Goal: Task Accomplishment & Management: Manage account settings

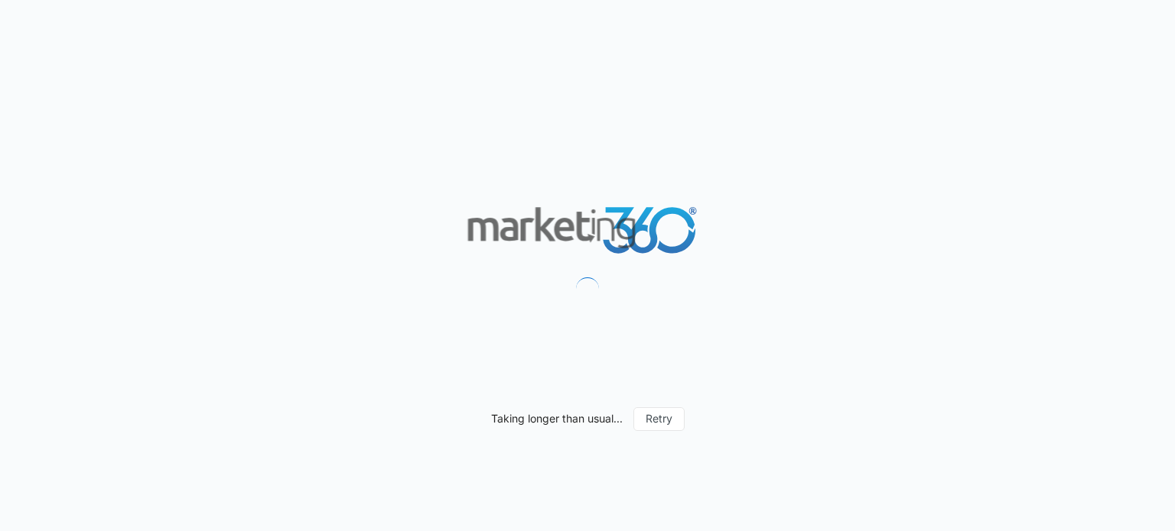
click at [206, 180] on div "Taking longer than usual... Retry" at bounding box center [587, 265] width 1175 height 531
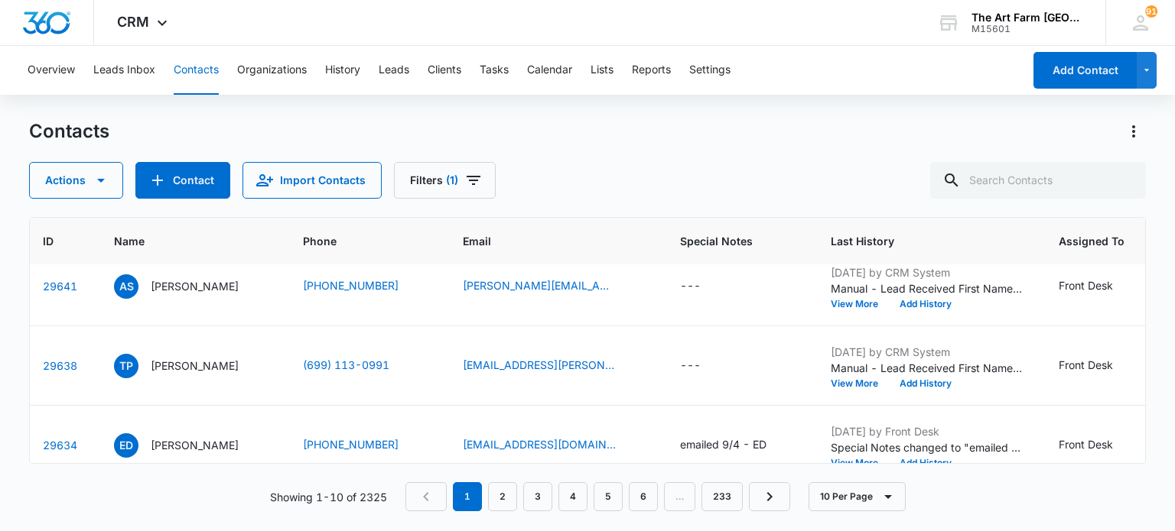
scroll to position [332, 43]
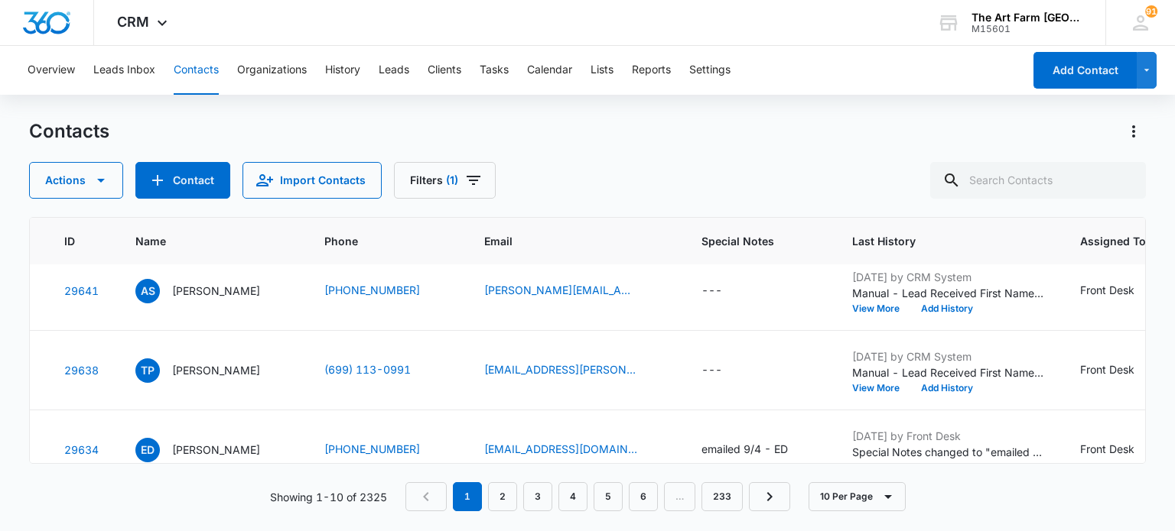
click at [251, 375] on p "[PERSON_NAME]" at bounding box center [216, 370] width 88 height 16
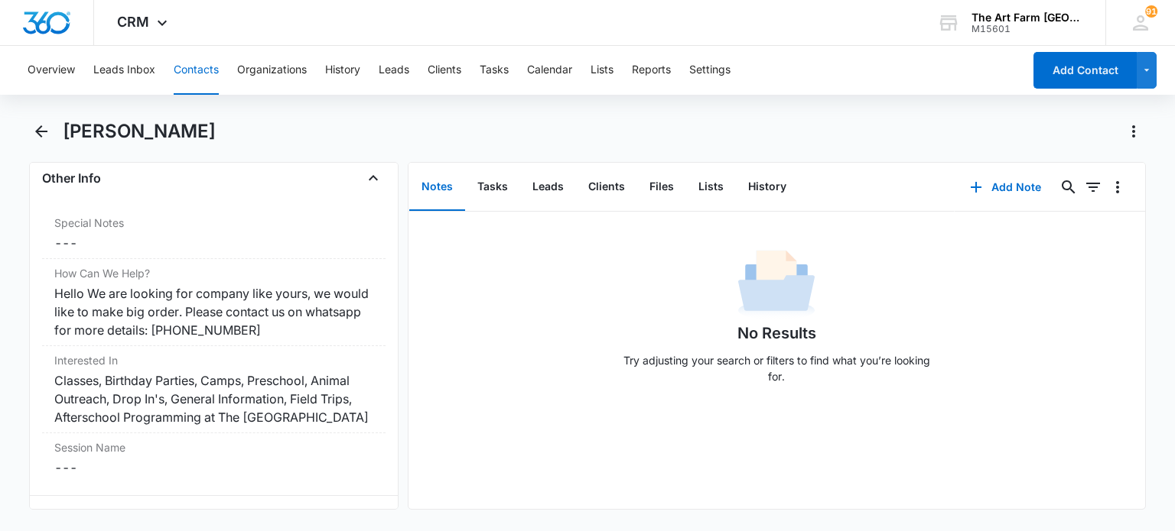
scroll to position [1309, 0]
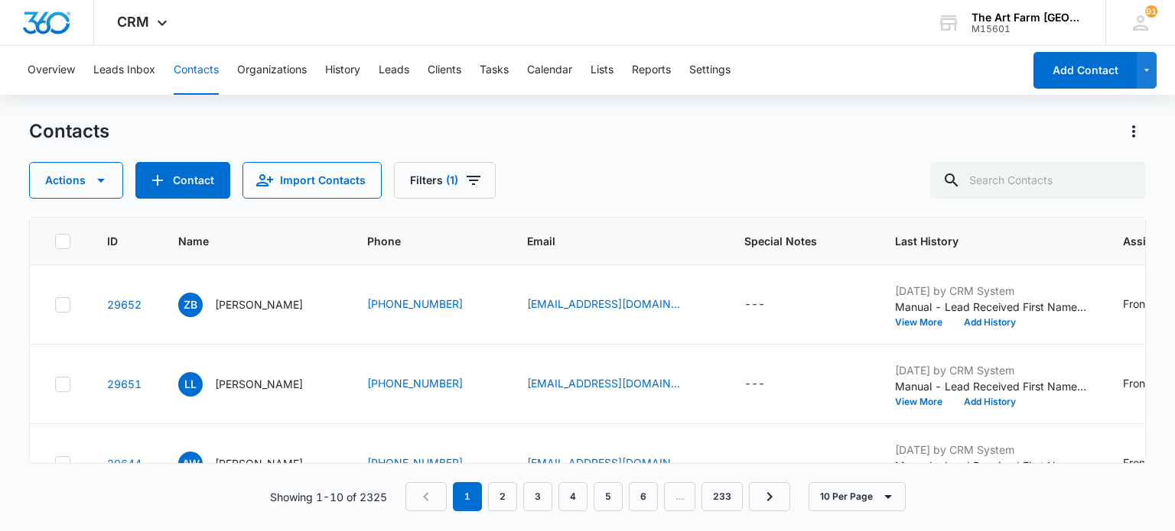
scroll to position [332, 0]
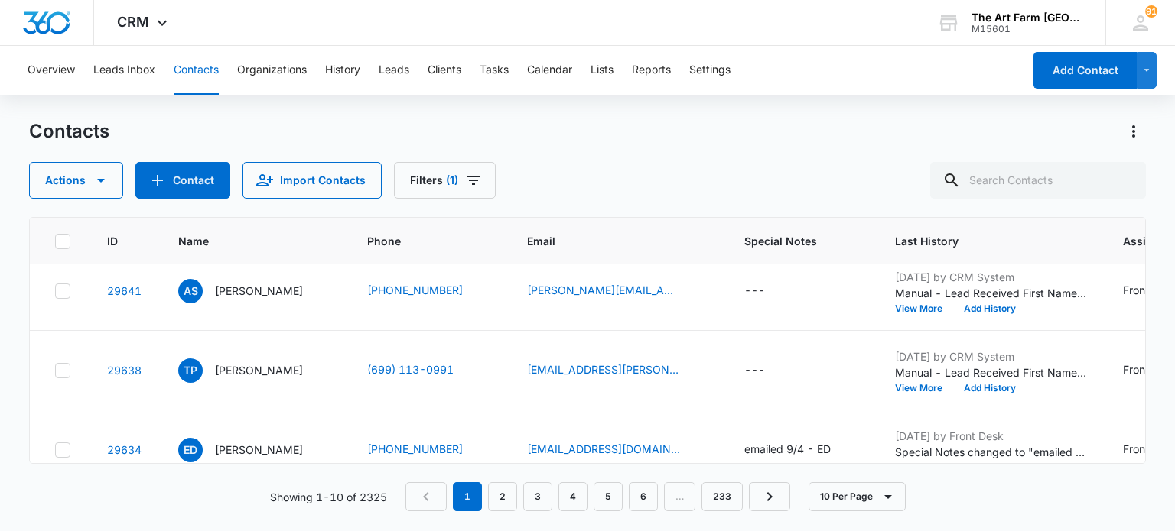
click at [765, 366] on div "---" at bounding box center [754, 371] width 21 height 18
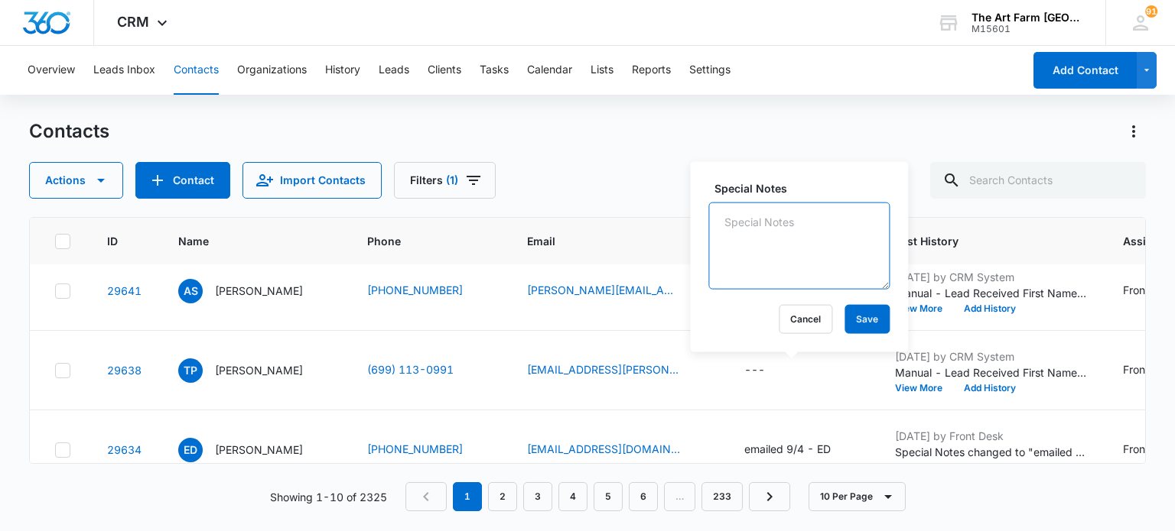
click at [773, 255] on textarea "Special Notes" at bounding box center [798, 246] width 181 height 87
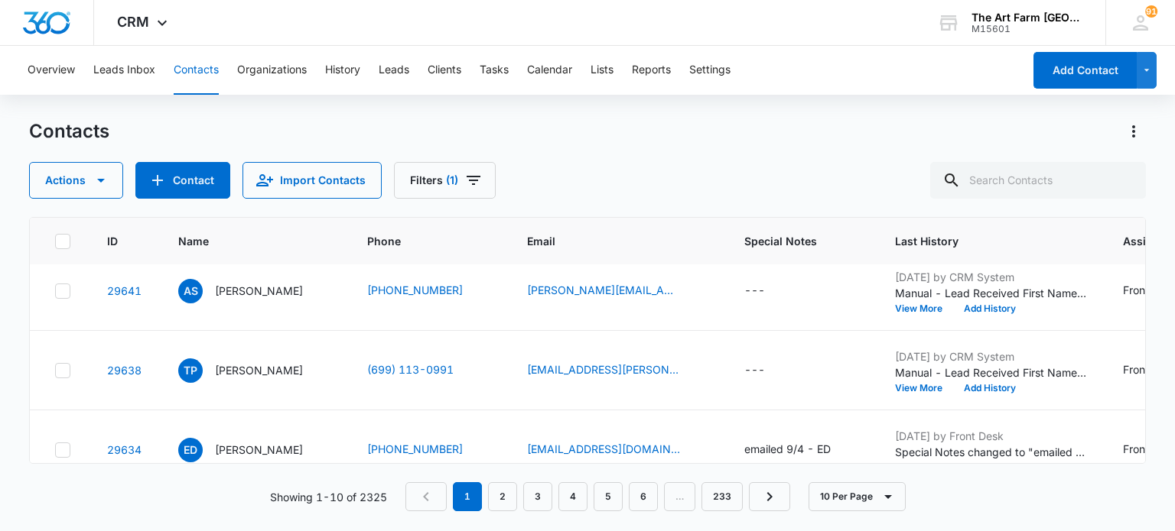
click at [765, 372] on div "---" at bounding box center [754, 371] width 21 height 18
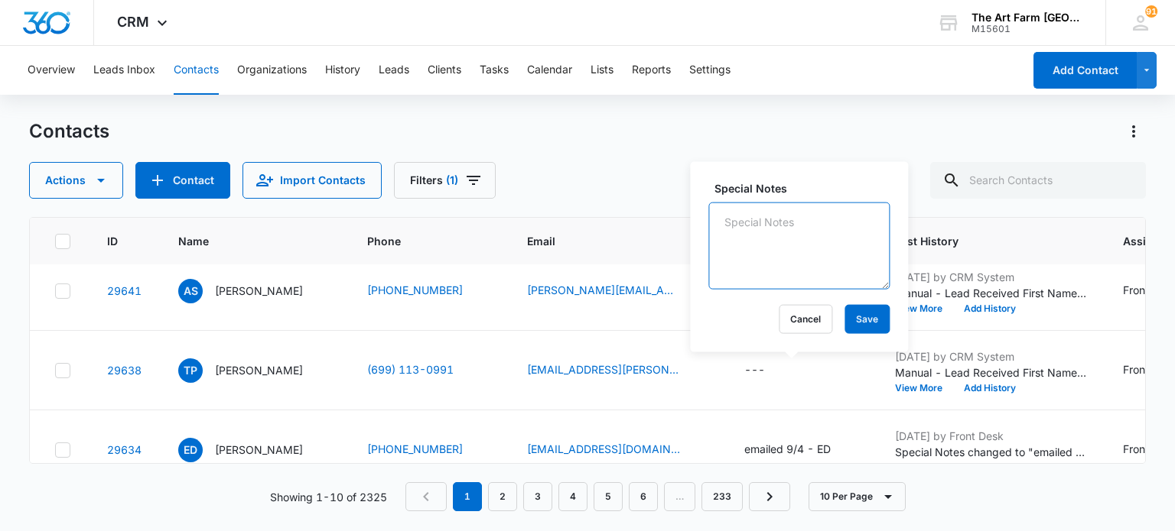
click at [792, 247] on textarea "Special Notes" at bounding box center [798, 246] width 181 height 87
type textarea "spam"
click at [844, 317] on button "Save" at bounding box center [866, 319] width 45 height 29
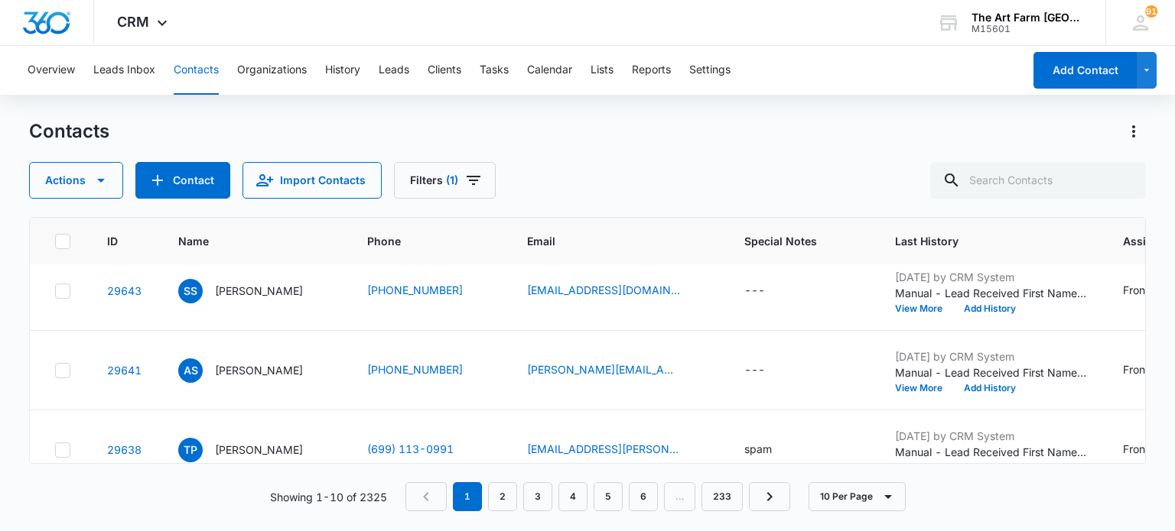
scroll to position [255, 0]
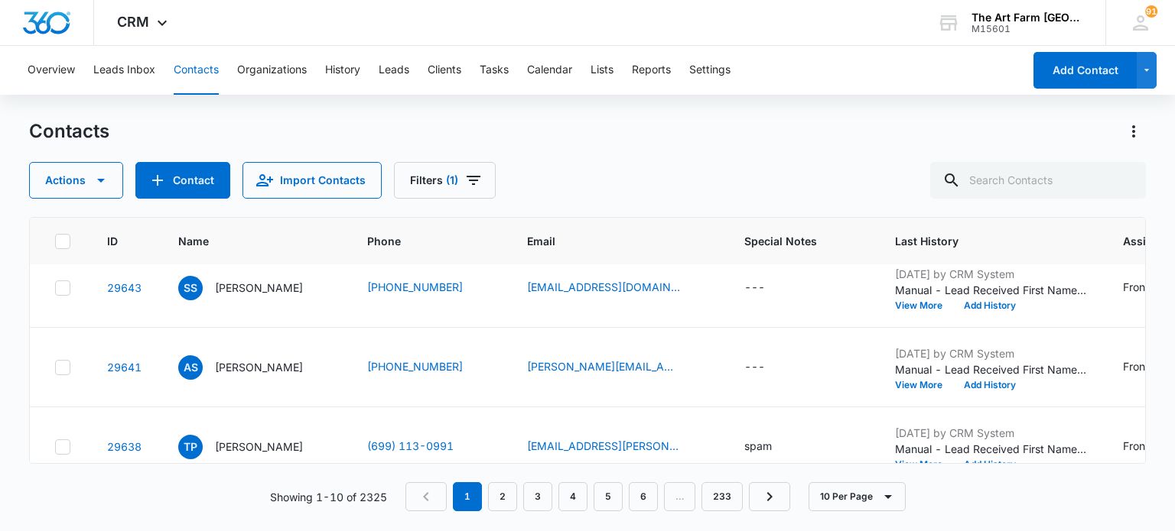
click at [245, 369] on p "[PERSON_NAME]" at bounding box center [259, 367] width 88 height 16
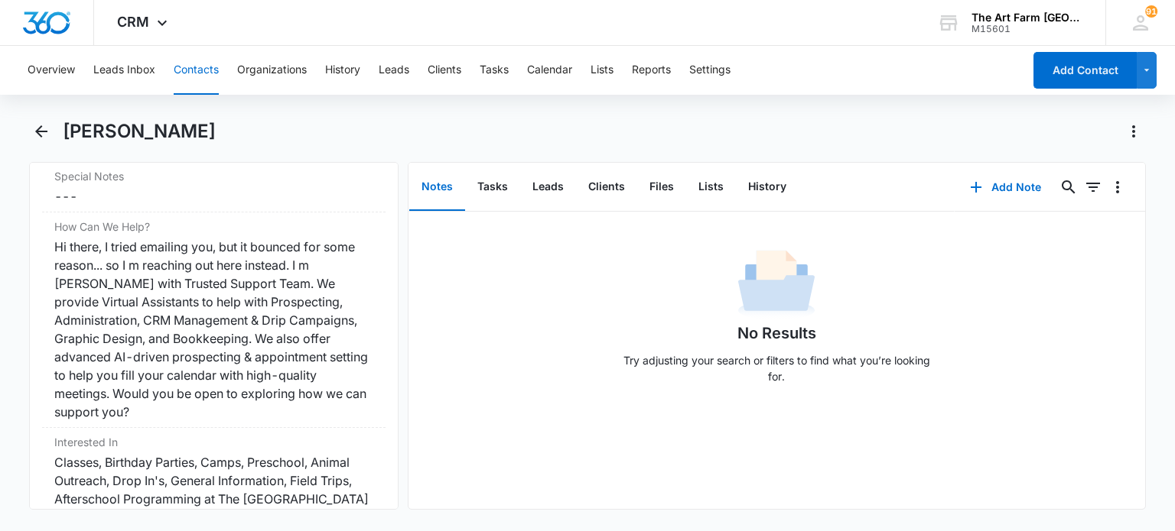
scroll to position [1360, 0]
click at [43, 131] on icon "Back" at bounding box center [41, 131] width 12 height 12
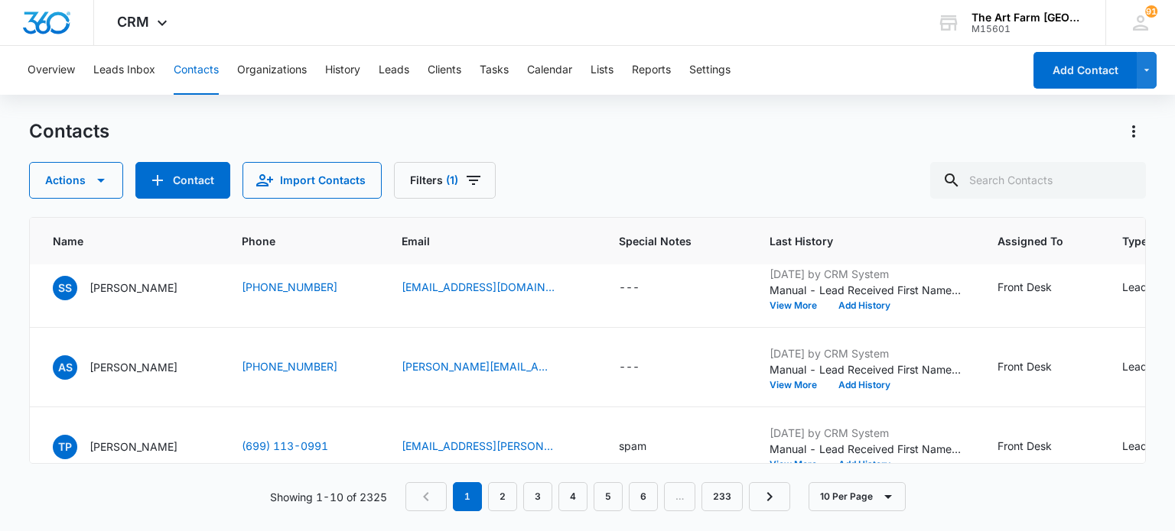
scroll to position [255, 128]
click at [1074, 364] on div "Front Desk" at bounding box center [1036, 368] width 82 height 18
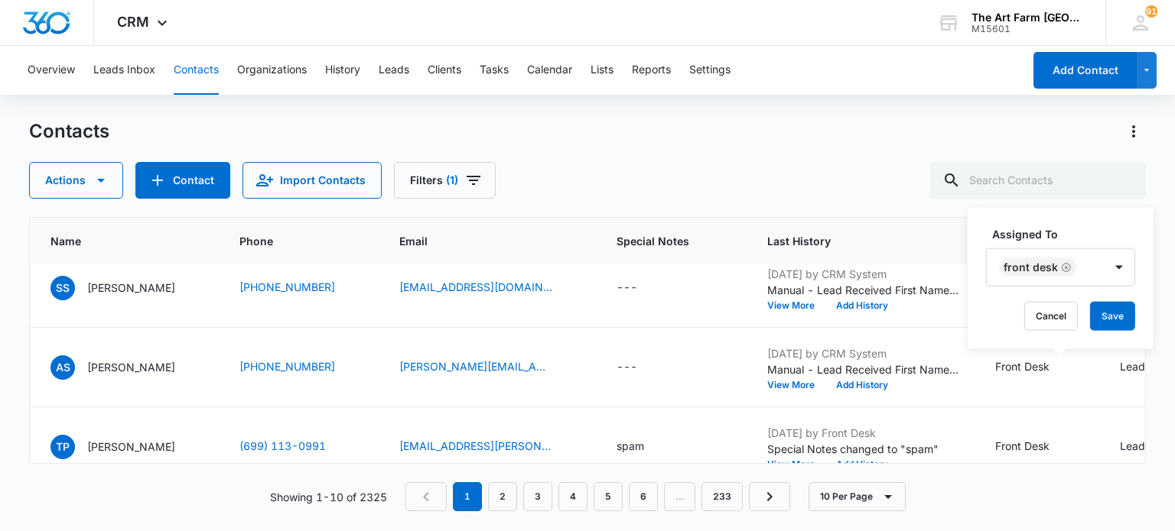
click at [1090, 265] on div "Front Desk" at bounding box center [1044, 267] width 117 height 37
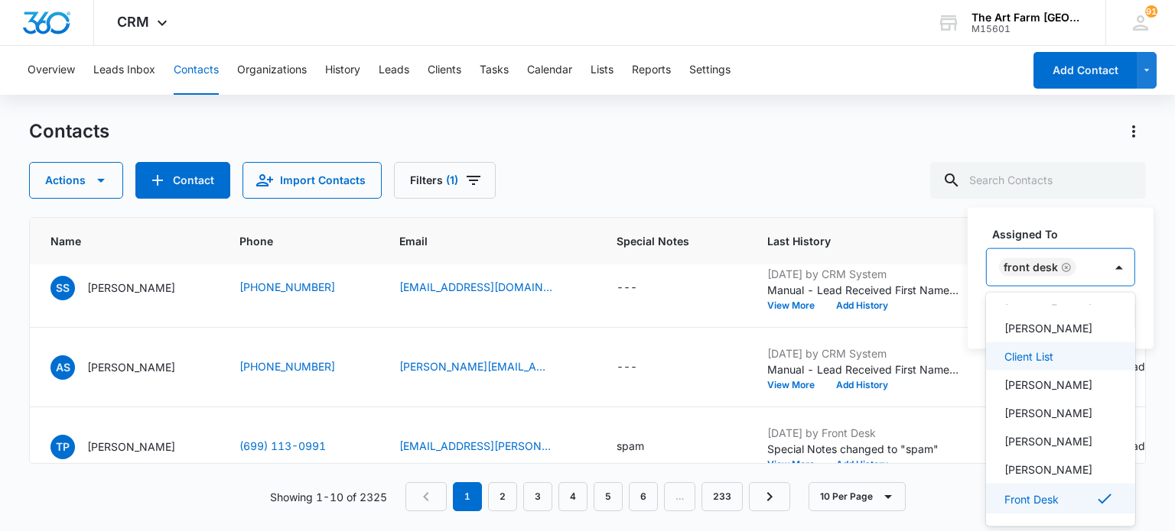
scroll to position [98, 0]
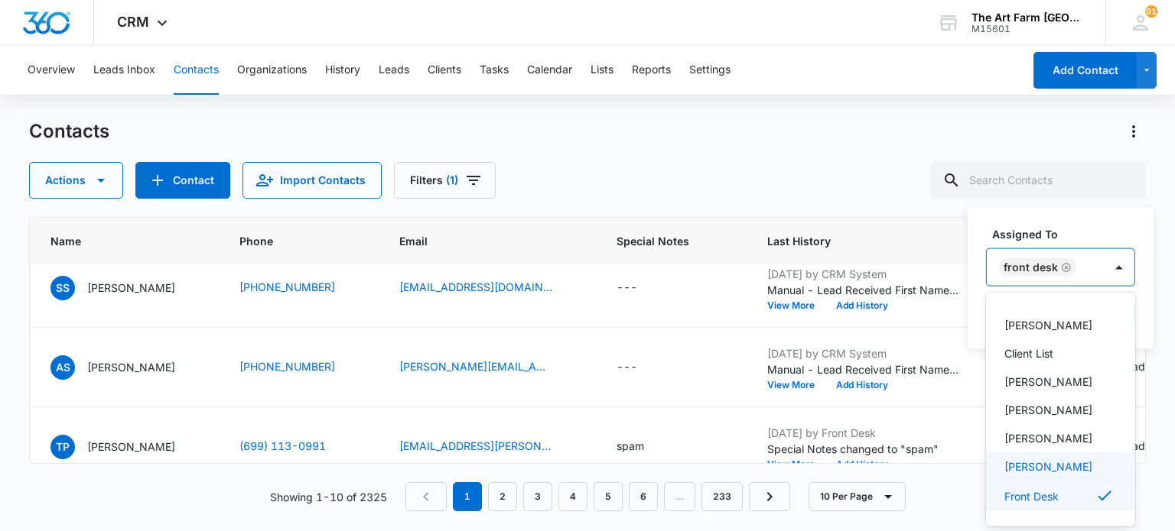
click at [1064, 463] on p "Valentina Hantke" at bounding box center [1048, 467] width 88 height 16
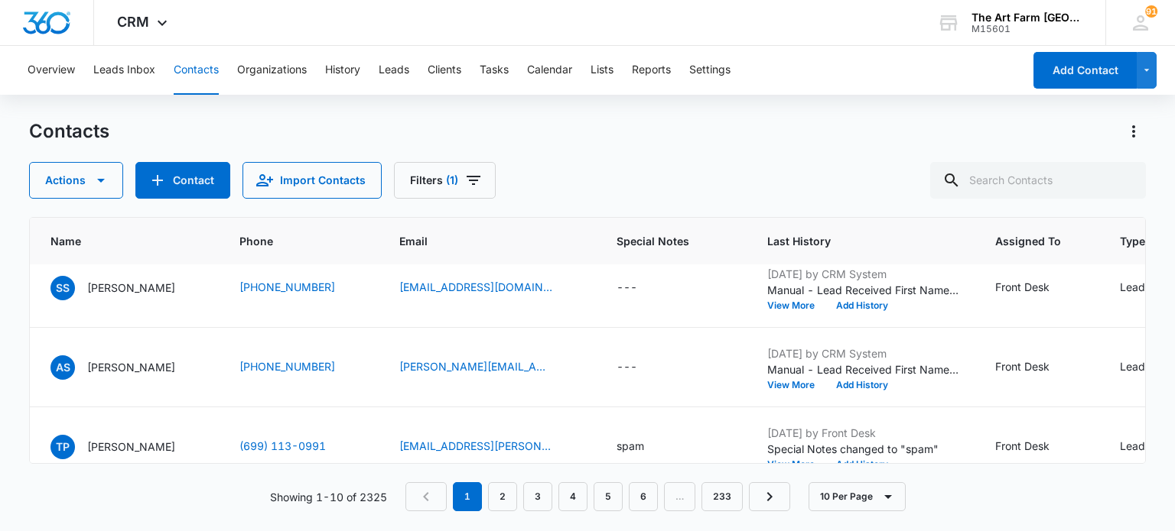
click at [930, 203] on div "Contacts Actions Contact Import Contacts Filters (1) ID Name Phone Email Specia…" at bounding box center [587, 324] width 1116 height 411
click at [1049, 363] on div "Front Desk" at bounding box center [1022, 367] width 54 height 16
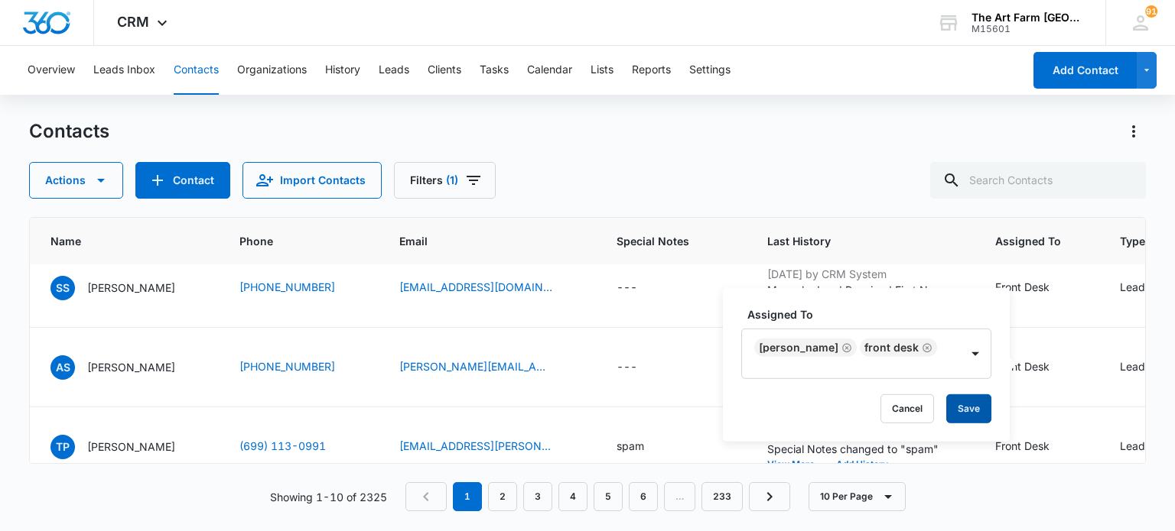
click at [970, 418] on button "Save" at bounding box center [968, 409] width 45 height 29
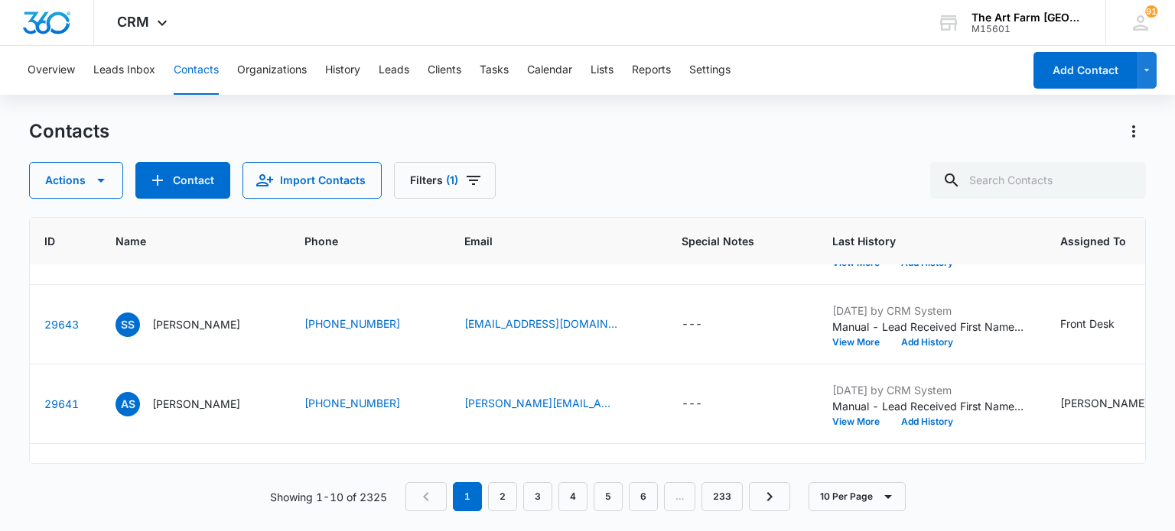
scroll to position [209, 57]
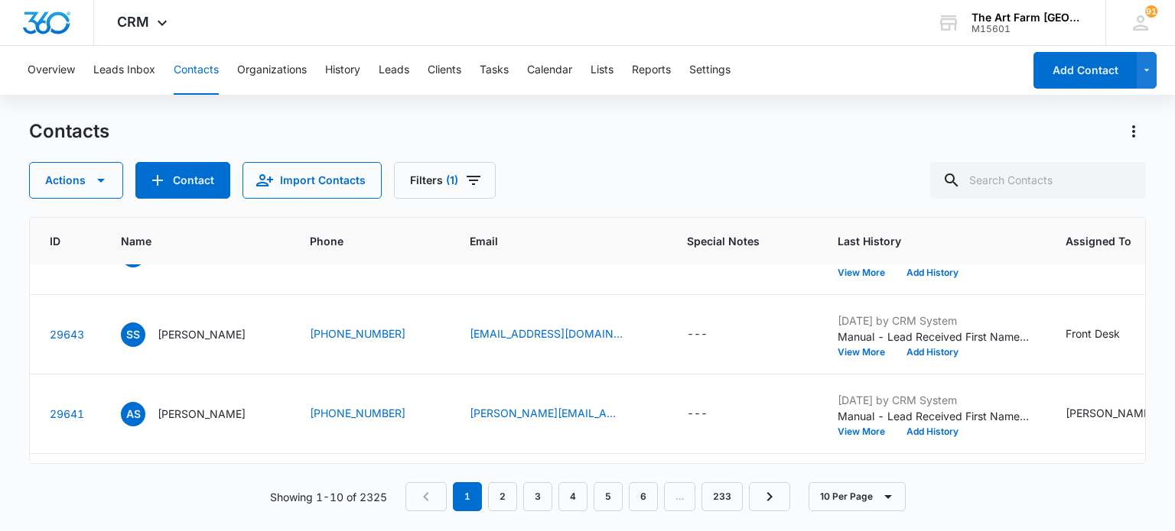
click at [180, 330] on p "Shreya Shah" at bounding box center [202, 335] width 88 height 16
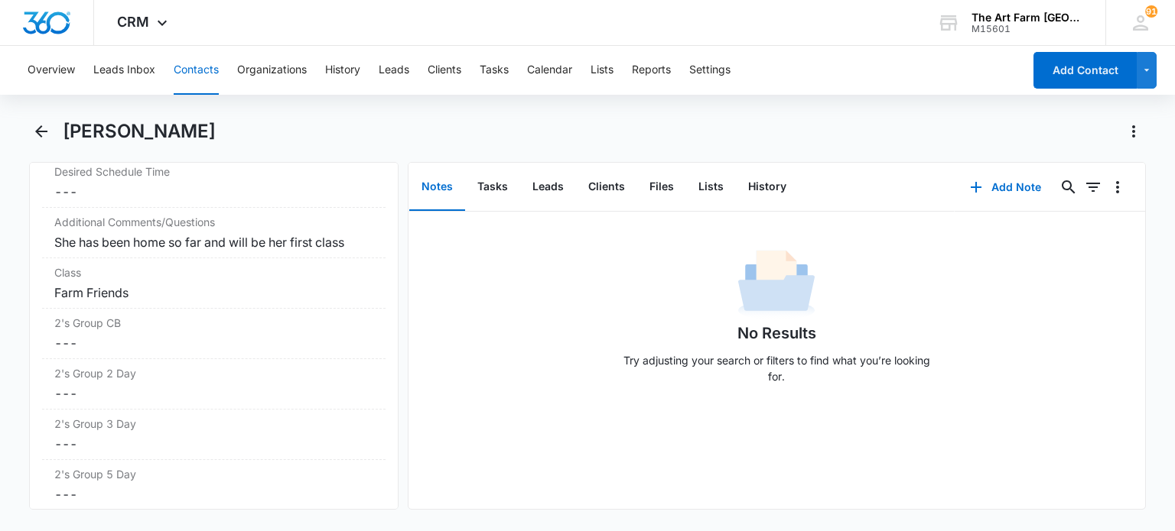
scroll to position [2490, 0]
click at [210, 390] on dd "Cancel Save Changes ---" at bounding box center [213, 394] width 318 height 18
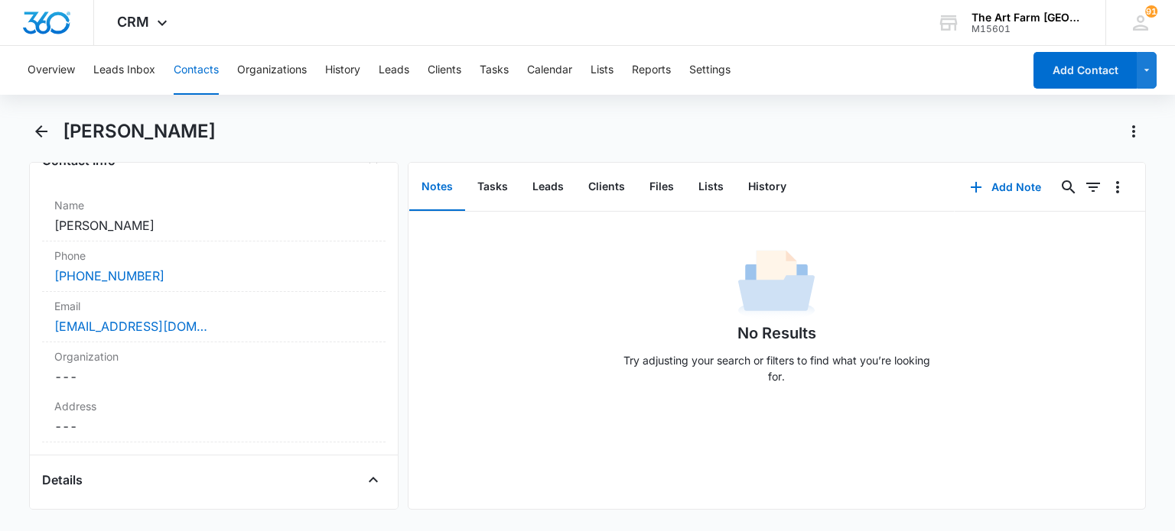
scroll to position [269, 0]
click at [157, 334] on link "shrshh@gmail.com" at bounding box center [130, 329] width 153 height 18
click at [220, 326] on div "shrshh@gmail.com" at bounding box center [213, 329] width 318 height 18
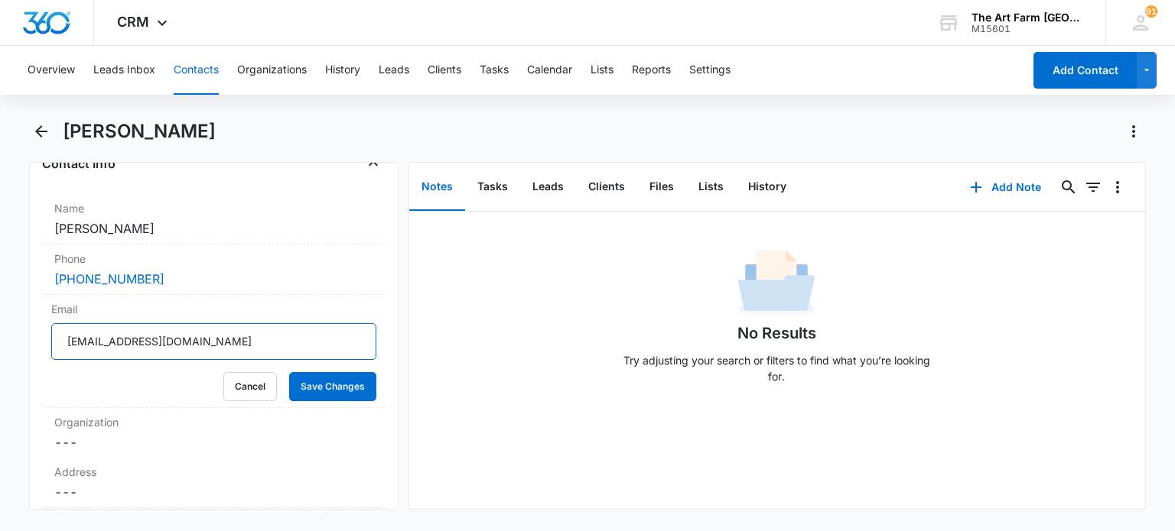
click at [106, 340] on input "shrshh@gmail.com" at bounding box center [213, 341] width 324 height 37
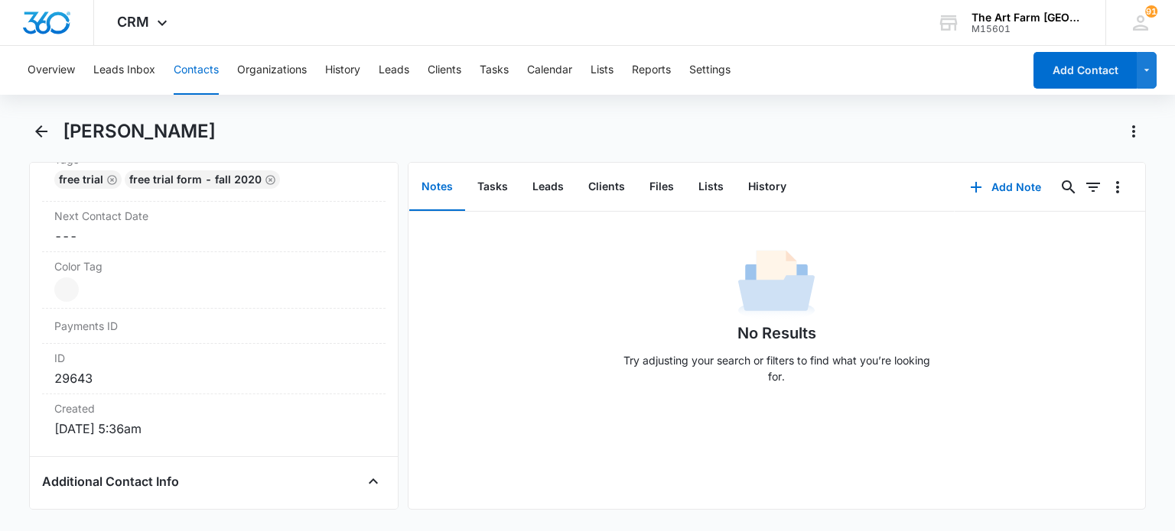
scroll to position [878, 0]
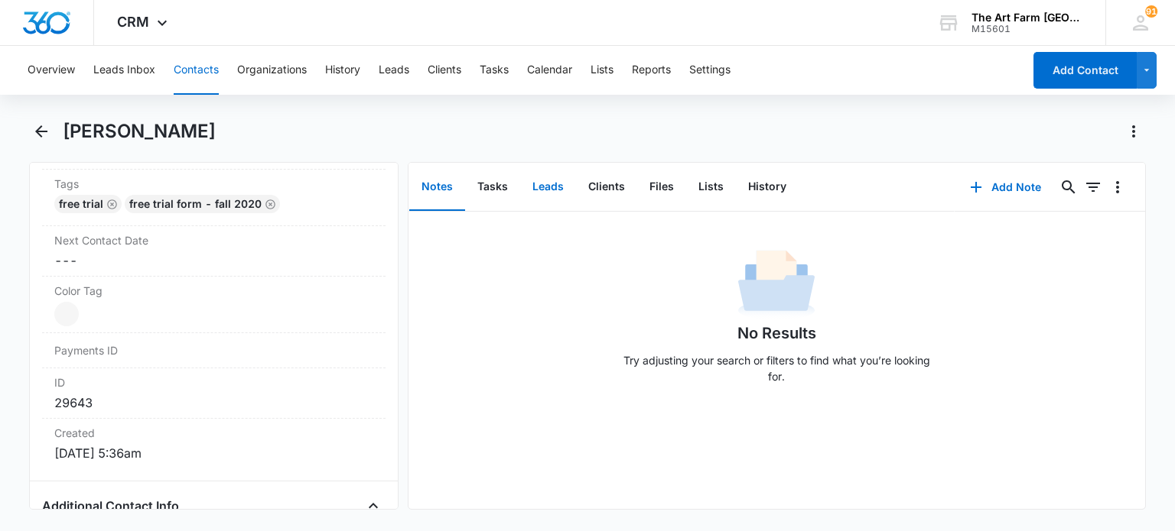
click at [533, 184] on button "Leads" at bounding box center [548, 187] width 56 height 47
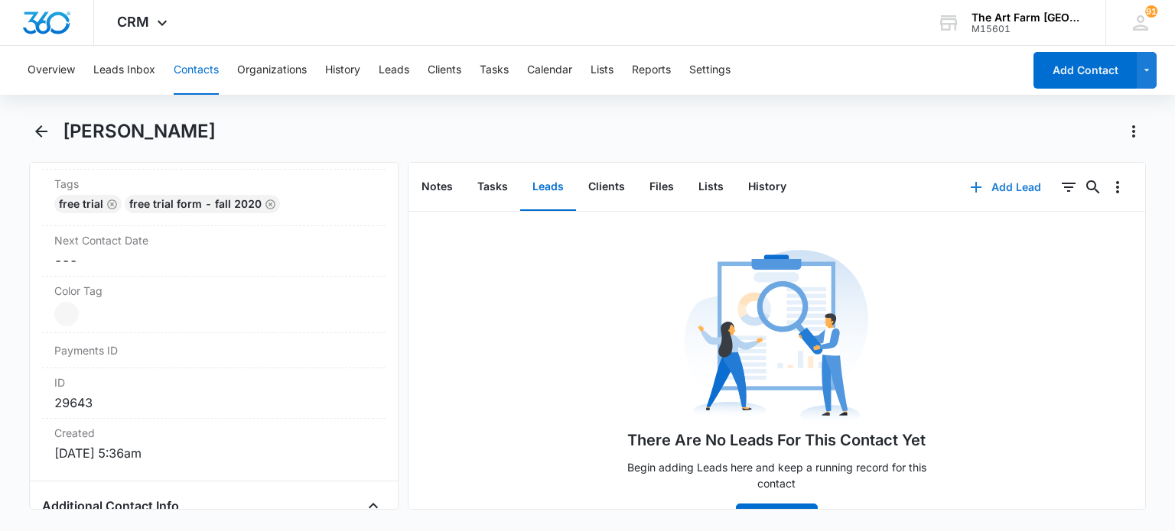
click at [980, 192] on button "Add Lead" at bounding box center [1005, 187] width 102 height 37
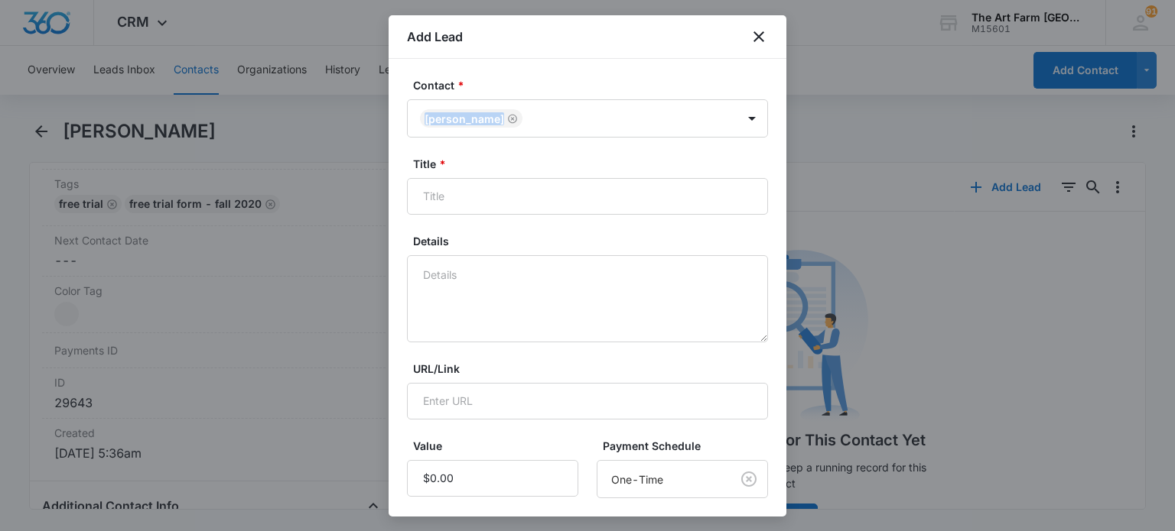
click at [551, 67] on div "Contact * Shreya Shah Title * Details URL/Link Value Payment Schedule One-Time …" at bounding box center [587, 288] width 398 height 458
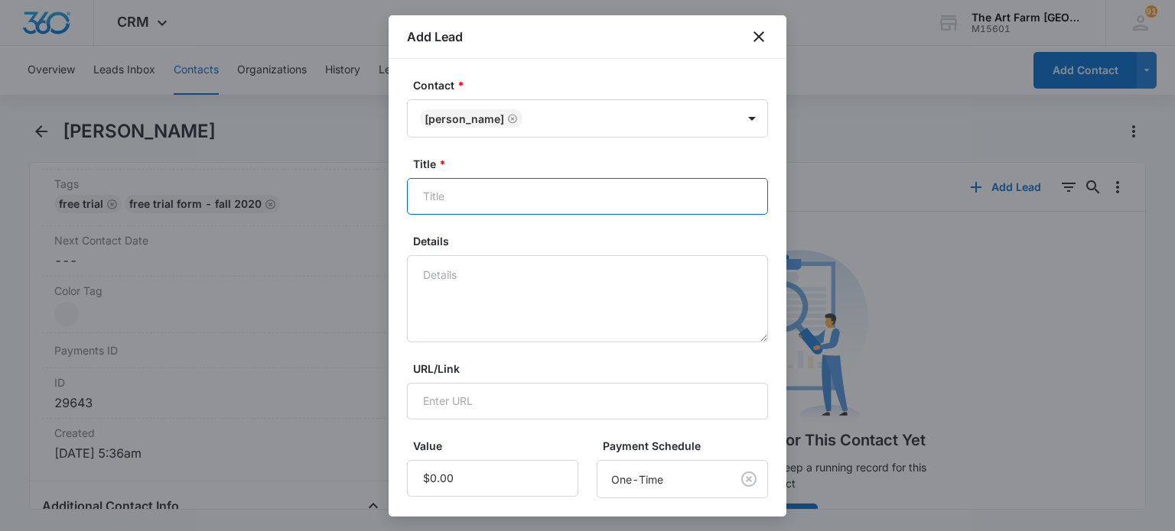
click at [493, 198] on input "Title *" at bounding box center [587, 196] width 361 height 37
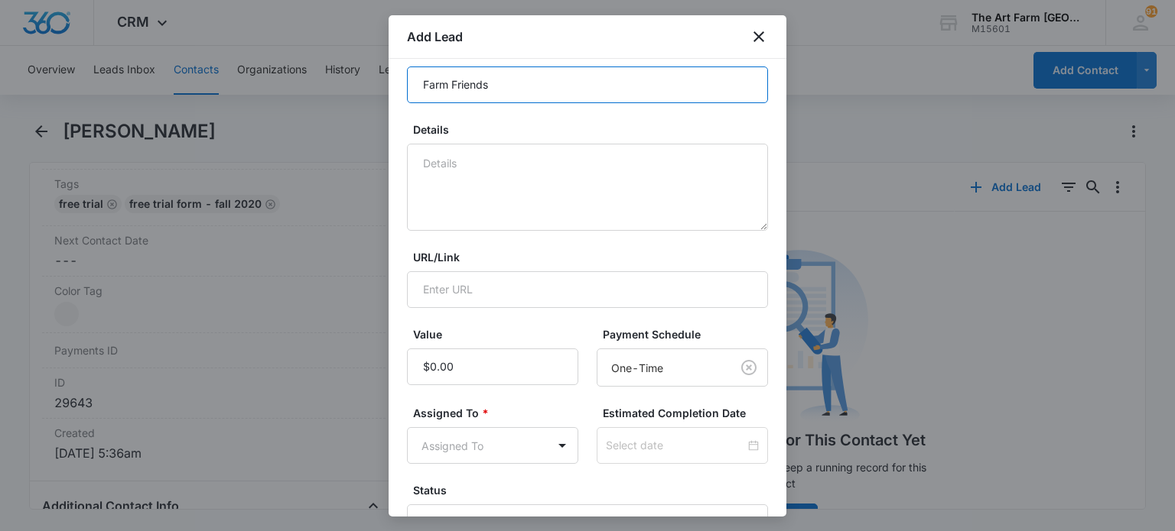
scroll to position [112, 0]
type input "Farm Friends"
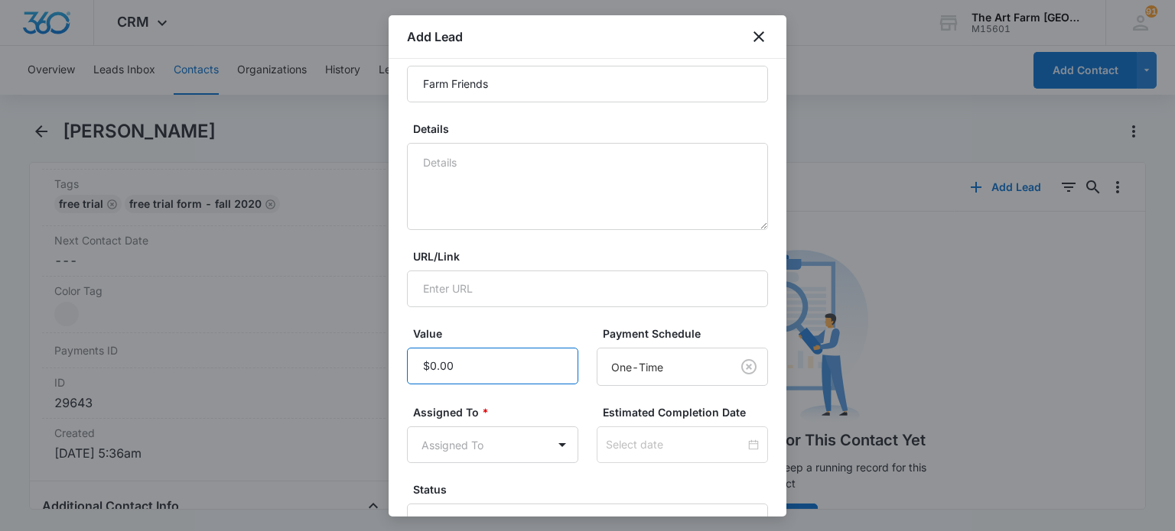
click at [442, 368] on input "Value" at bounding box center [492, 366] width 171 height 37
type input "$1,000.00"
click at [446, 440] on body "CRM Apps Reputation Websites Forms CRM Email Social Content Ads Intelligence Fi…" at bounding box center [587, 265] width 1175 height 531
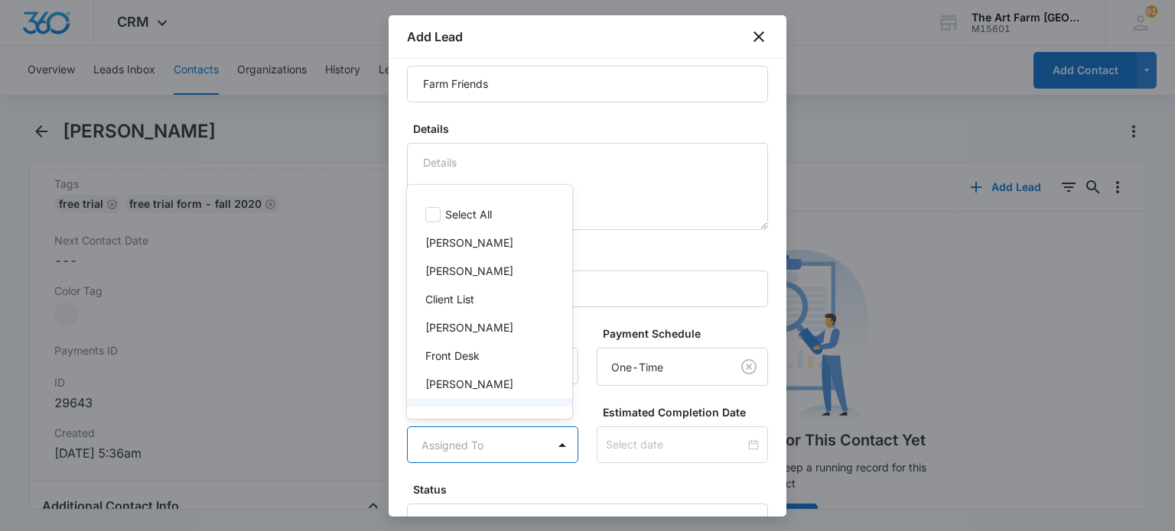
scroll to position [29, 0]
click at [460, 329] on p "Front Desk" at bounding box center [452, 327] width 54 height 16
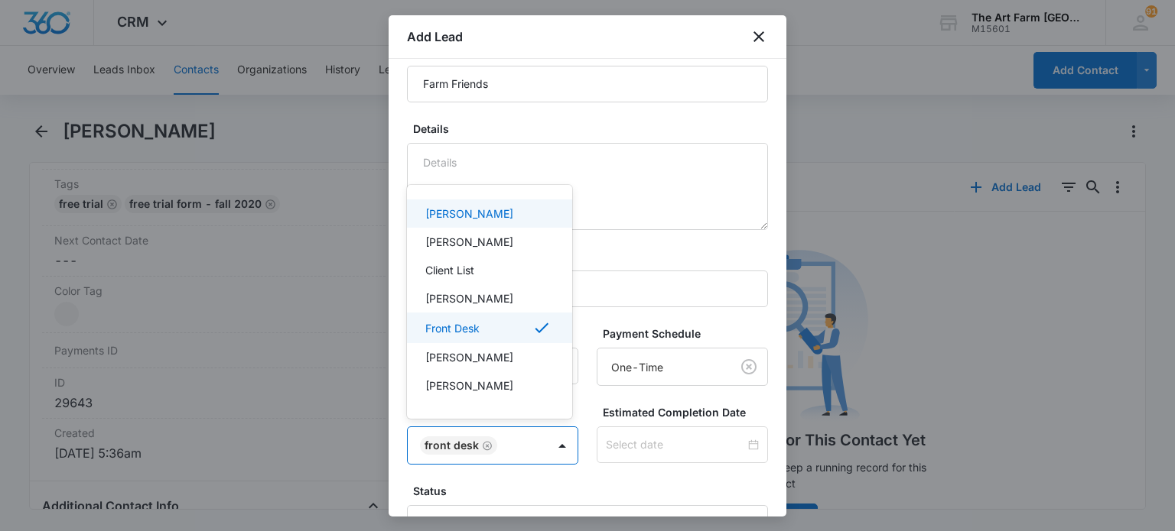
click at [577, 372] on div at bounding box center [587, 265] width 1175 height 531
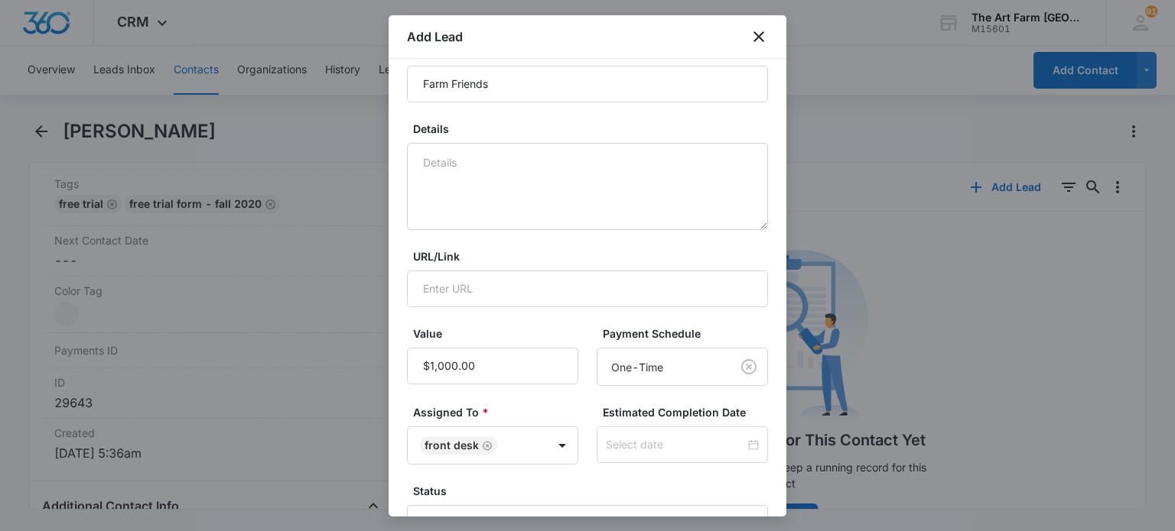
scroll to position [225, 0]
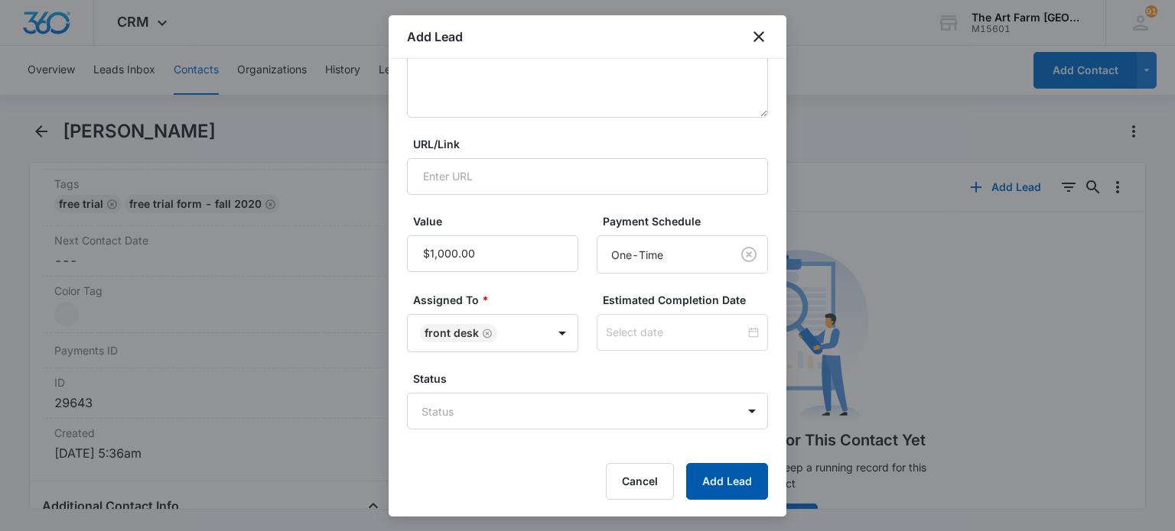
click at [720, 489] on button "Add Lead" at bounding box center [727, 481] width 82 height 37
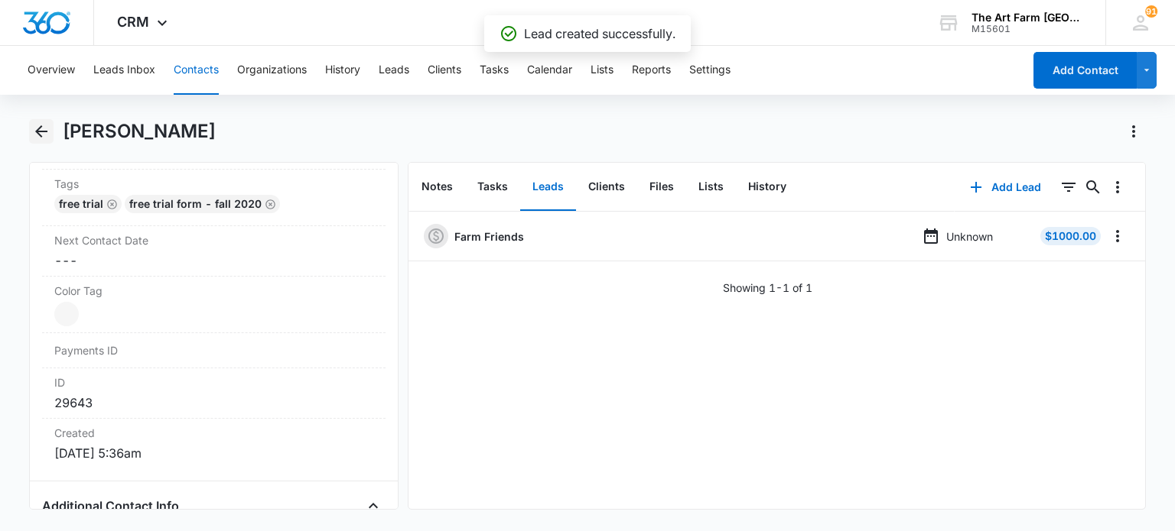
click at [51, 136] on button "Back" at bounding box center [41, 131] width 24 height 24
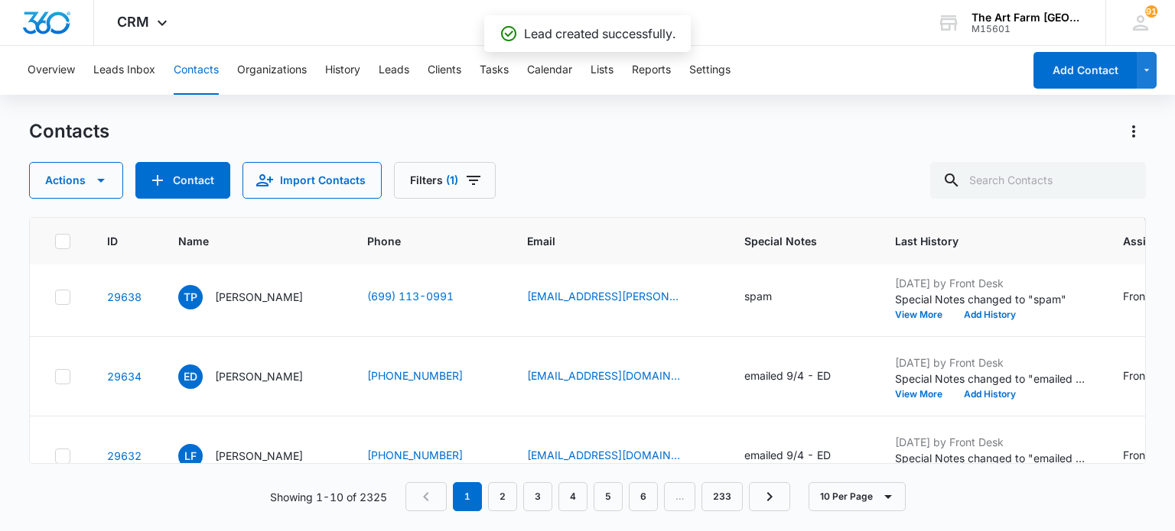
scroll to position [232, 0]
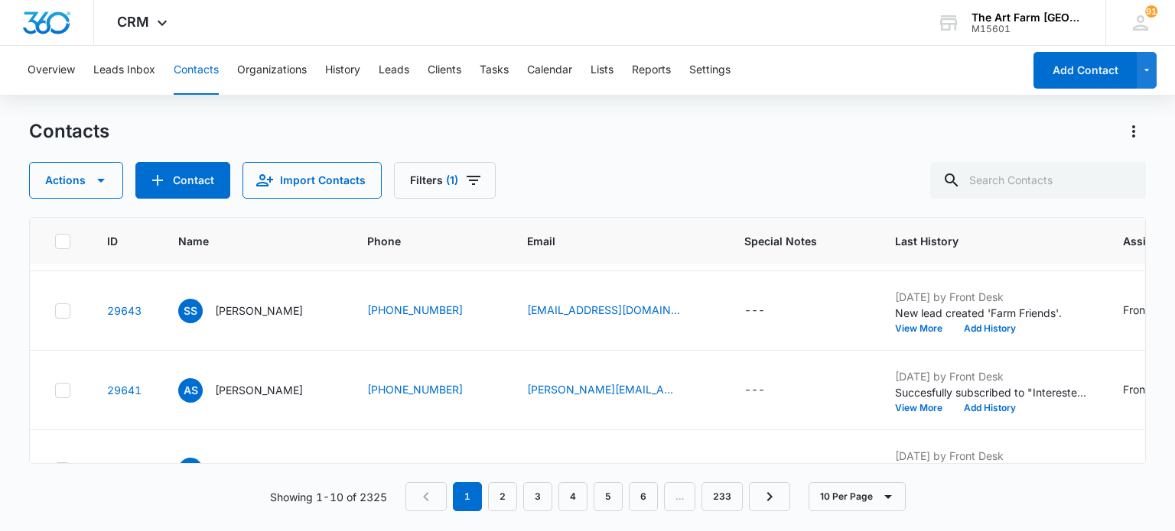
drag, startPoint x: 826, startPoint y: 400, endPoint x: 774, endPoint y: 304, distance: 109.5
click at [765, 304] on div "---" at bounding box center [754, 311] width 21 height 18
click at [784, 210] on textarea "Special Notes" at bounding box center [798, 185] width 181 height 87
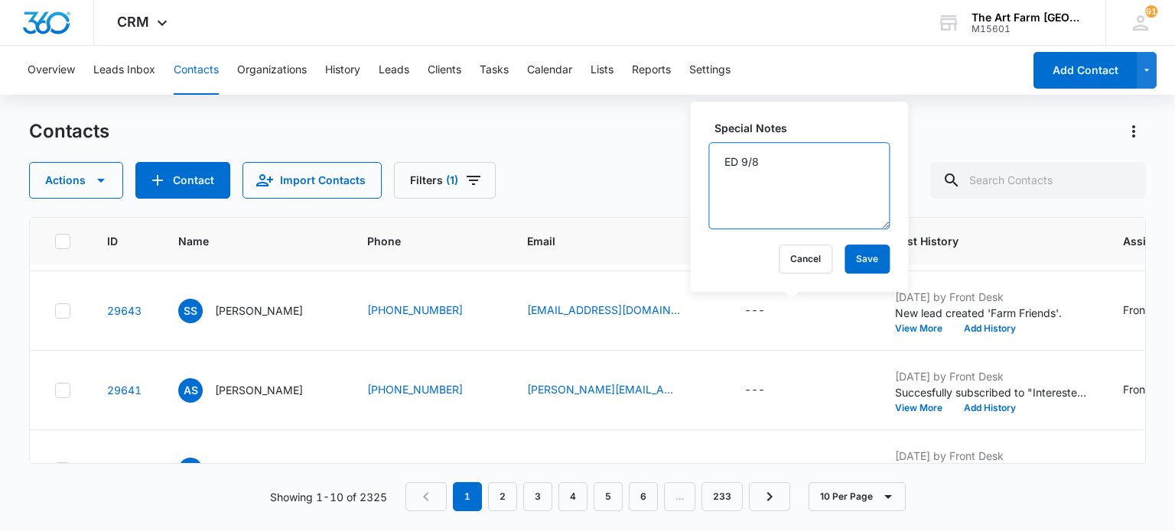
type textarea "ED 9/8"
click at [854, 263] on button "Save" at bounding box center [866, 259] width 45 height 29
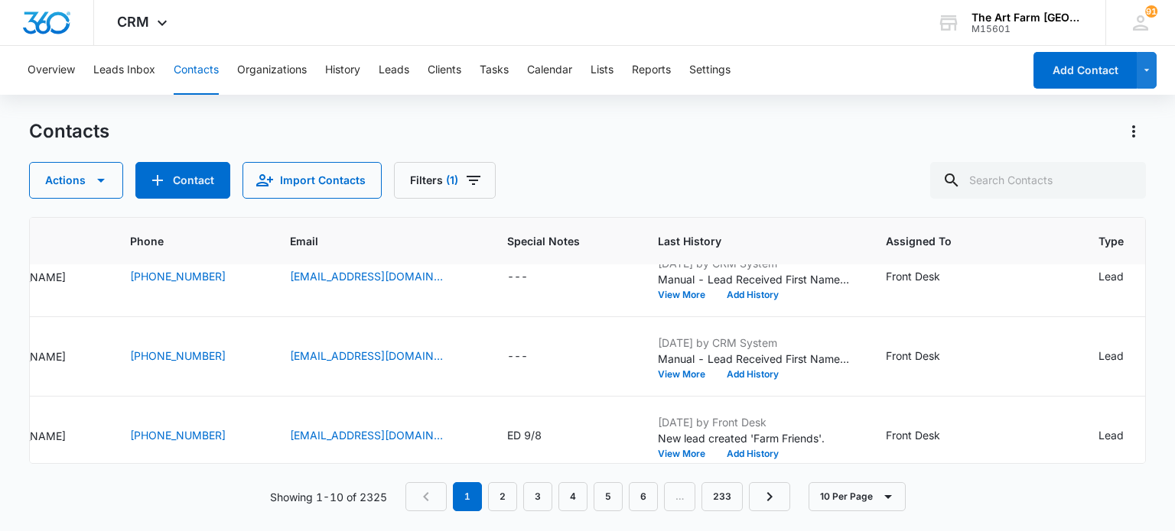
scroll to position [107, 211]
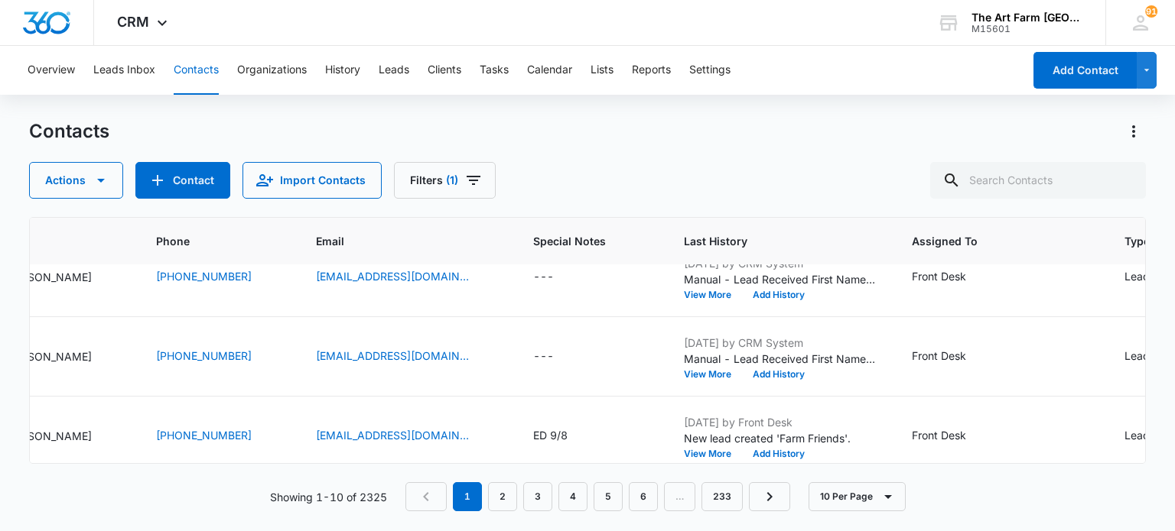
click at [554, 278] on div "---" at bounding box center [543, 277] width 21 height 18
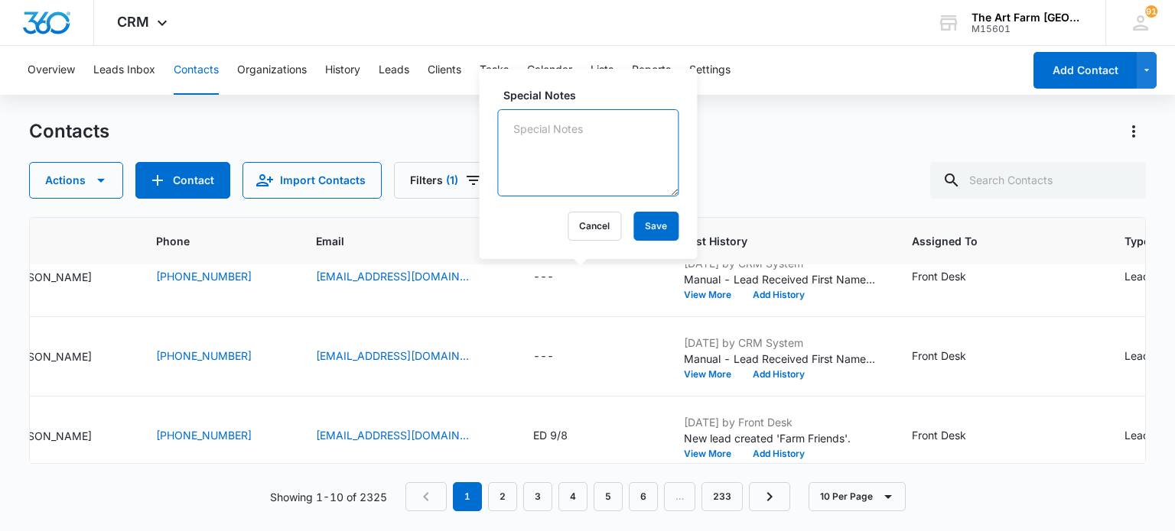
click at [567, 177] on textarea "Special Notes" at bounding box center [587, 152] width 181 height 87
type textarea "S"
type textarea "spam"
click at [639, 239] on button "Save" at bounding box center [655, 226] width 45 height 29
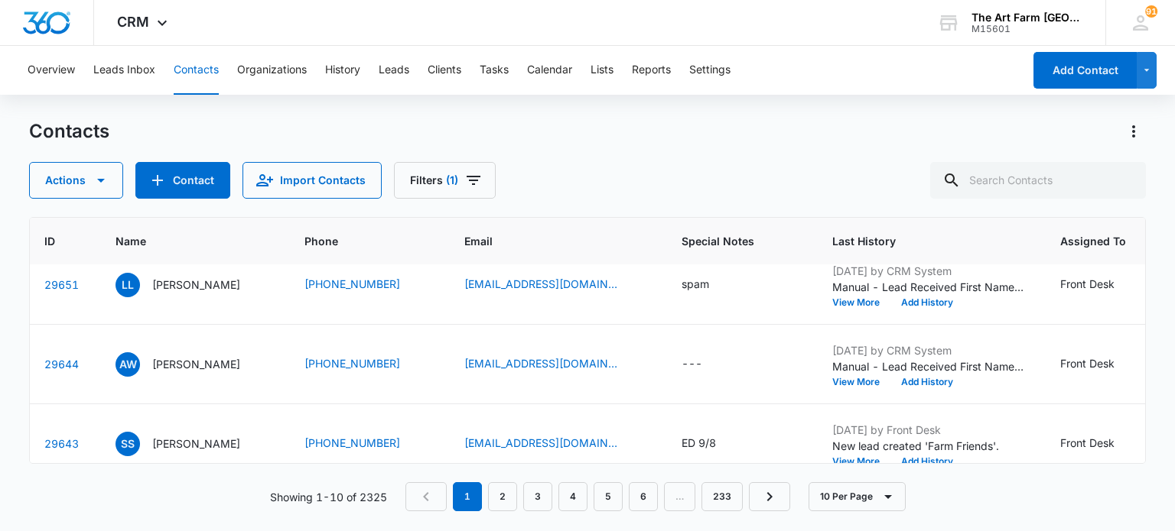
scroll to position [100, 63]
drag, startPoint x: 857, startPoint y: 530, endPoint x: 271, endPoint y: 39, distance: 764.3
click at [271, 39] on div "CRM Apps Reputation Websites Forms CRM Email Social Content Ads Intelligence Fi…" at bounding box center [587, 23] width 1175 height 46
